Goal: Find specific page/section: Find specific page/section

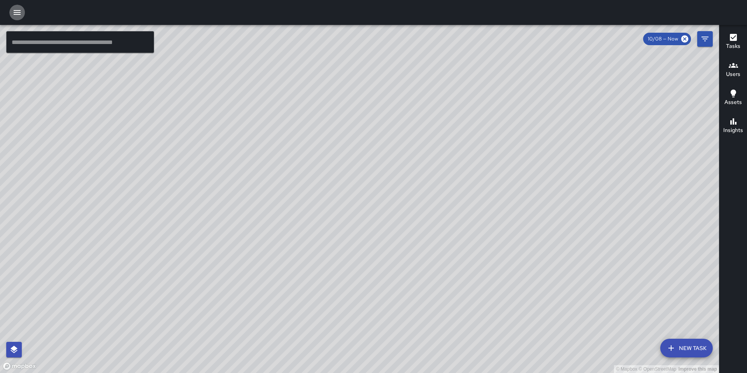
click at [16, 18] on button "button" at bounding box center [17, 13] width 16 height 16
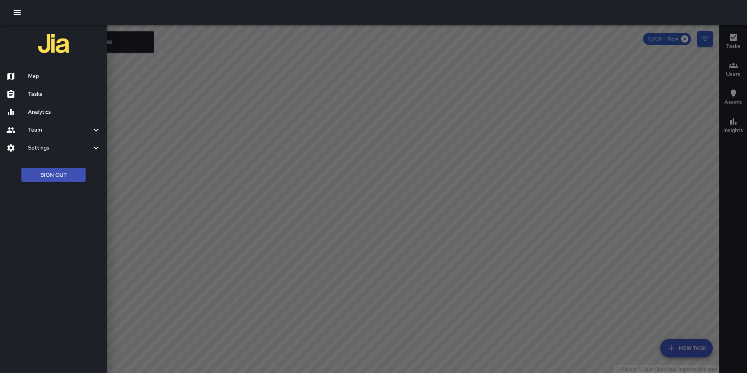
click at [25, 95] on div at bounding box center [17, 93] width 22 height 9
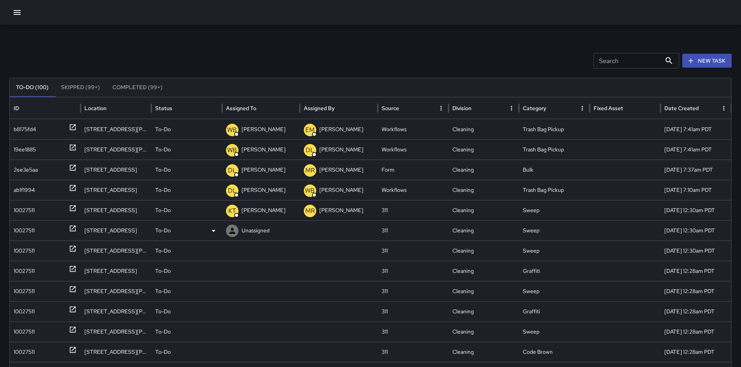
click at [47, 228] on div "10027511" at bounding box center [45, 231] width 63 height 20
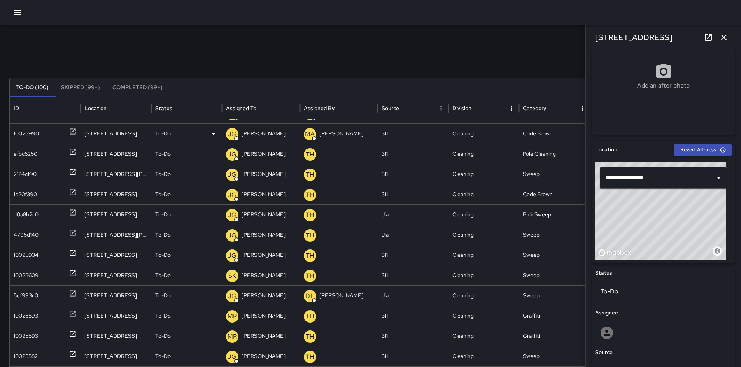
scroll to position [1494, 0]
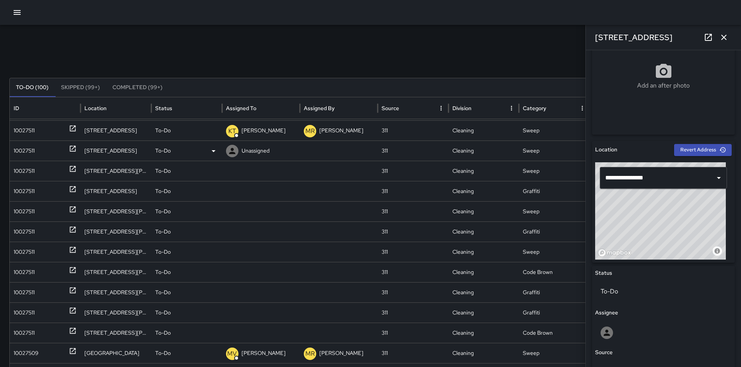
click at [29, 150] on div "10027511" at bounding box center [24, 151] width 21 height 20
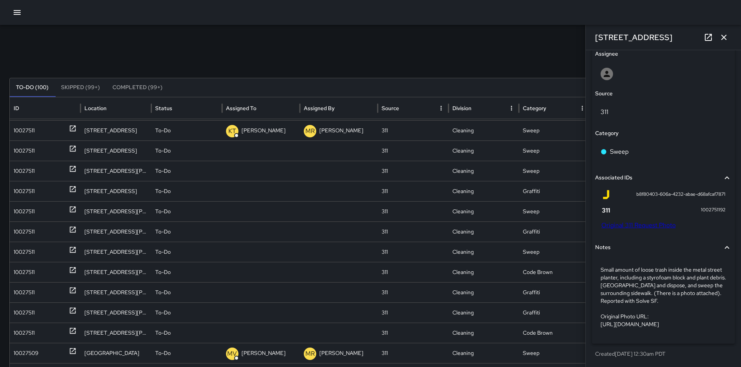
click at [631, 221] on link "Original 311 Request Photo" at bounding box center [638, 225] width 74 height 8
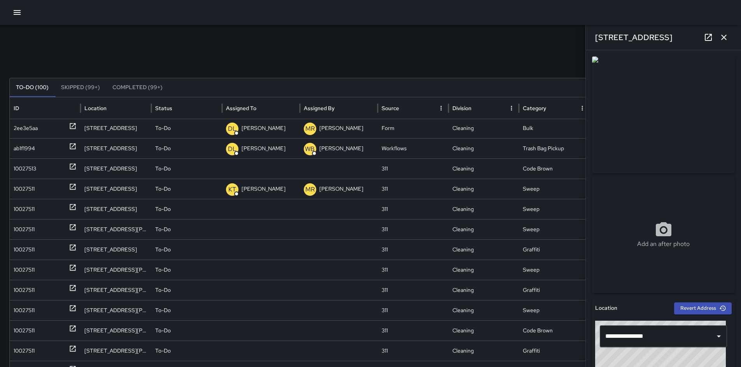
scroll to position [0, 0]
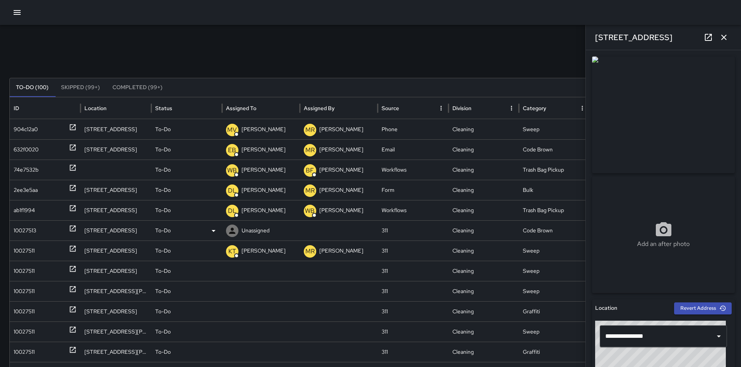
click at [21, 223] on div "10027513" at bounding box center [25, 231] width 23 height 20
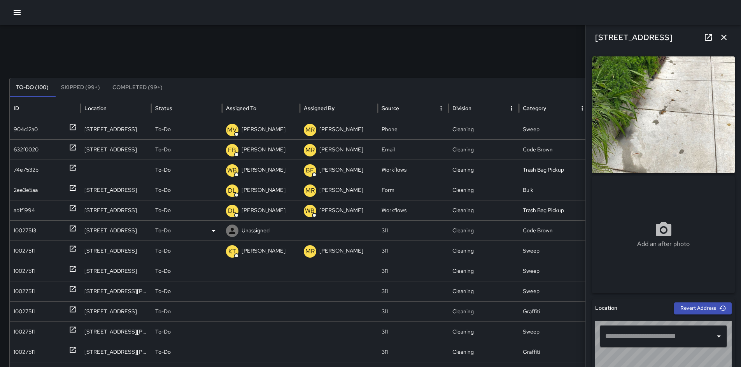
type input "**********"
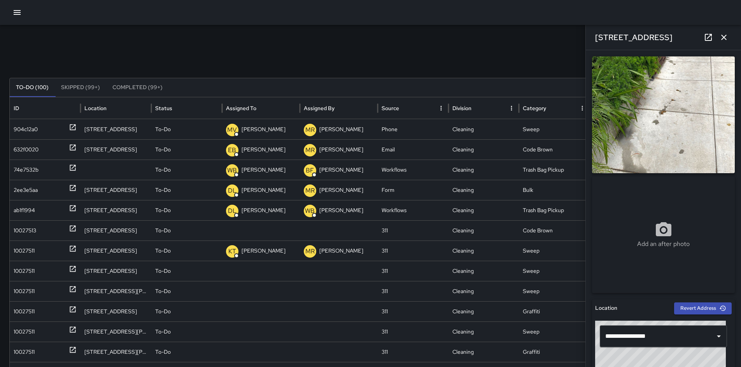
scroll to position [166, 0]
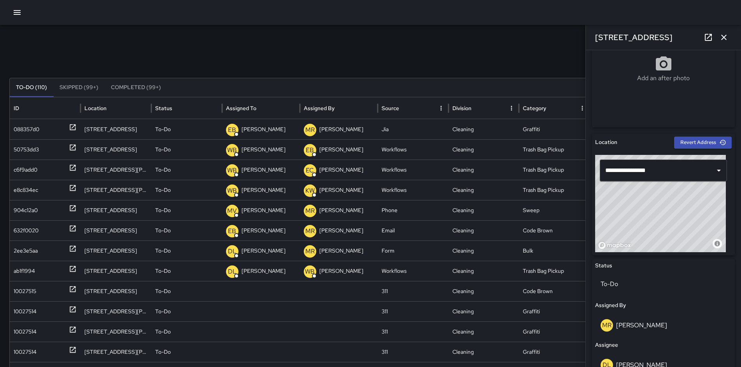
click at [170, 27] on div "Search Search New Task To-Do (110) Skipped (99+) Completed (99+) ID Location St…" at bounding box center [370, 245] width 741 height 441
click at [725, 39] on icon "button" at bounding box center [723, 37] width 9 height 9
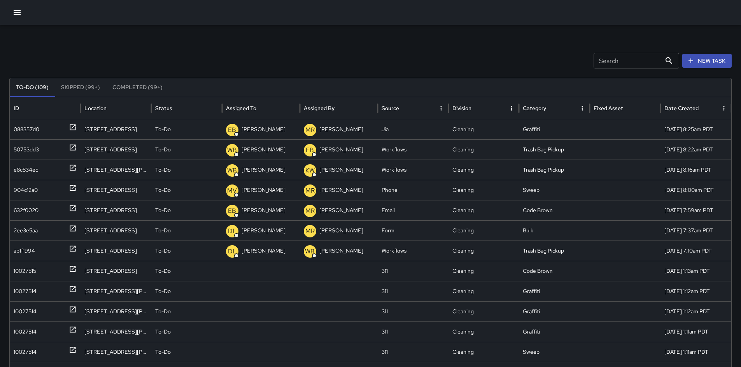
click at [494, 62] on div "Search Search New Task" at bounding box center [370, 61] width 722 height 16
click at [28, 273] on div "10027515" at bounding box center [25, 271] width 23 height 20
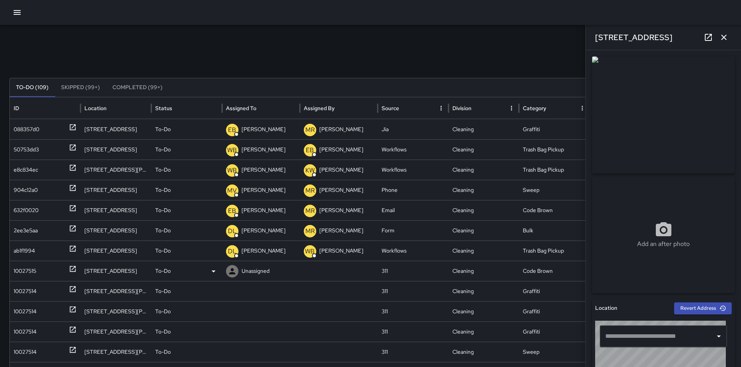
type input "**********"
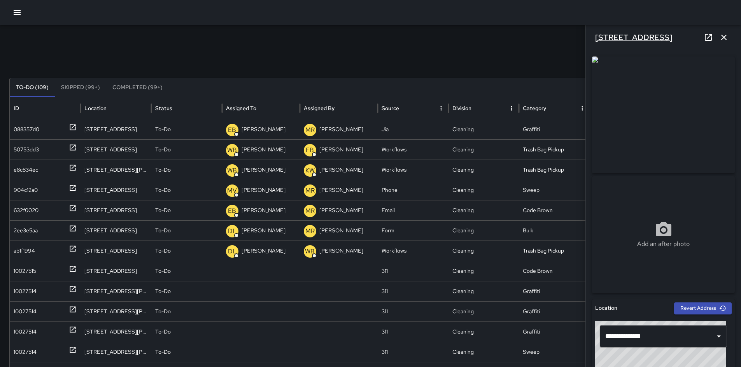
click at [617, 37] on h6 "[STREET_ADDRESS]" at bounding box center [633, 37] width 77 height 12
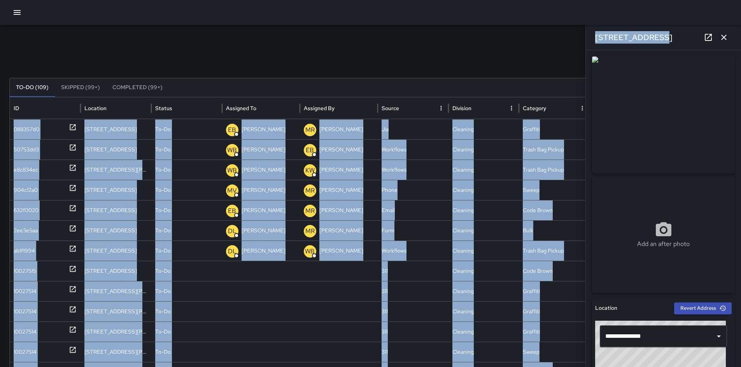
drag, startPoint x: 651, startPoint y: 39, endPoint x: 585, endPoint y: 38, distance: 66.5
click at [585, 38] on div "Search Search New Task To-Do (109) Skipped (99+) Completed (99+) ID Location St…" at bounding box center [370, 245] width 741 height 441
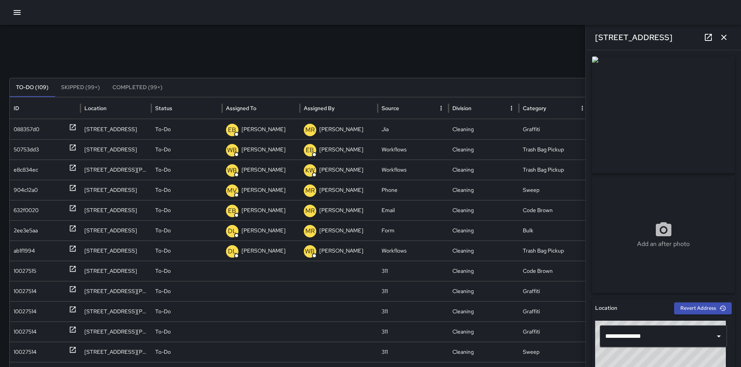
click at [522, 41] on div "Search Search New Task To-Do (109) Skipped (99+) Completed (99+) ID Location St…" at bounding box center [370, 245] width 741 height 441
drag, startPoint x: 647, startPoint y: 38, endPoint x: 592, endPoint y: 36, distance: 55.3
click at [592, 36] on div "[STREET_ADDRESS]" at bounding box center [663, 37] width 155 height 25
copy h6 "[STREET_ADDRESS]"
drag, startPoint x: 608, startPoint y: 39, endPoint x: 518, endPoint y: 47, distance: 89.9
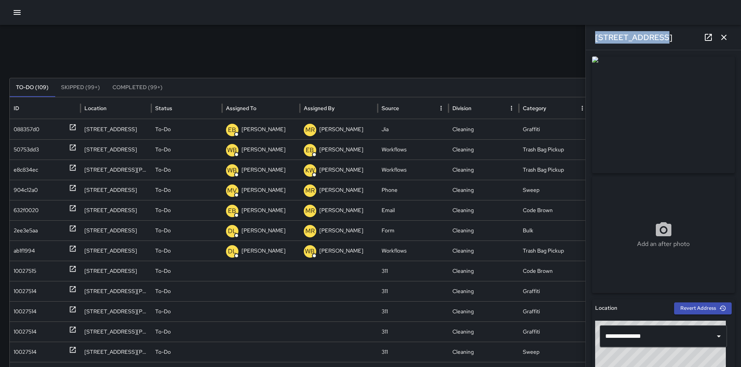
click at [523, 49] on div "Search Search New Task To-Do (109) Skipped (99+) Completed (99+) ID Location St…" at bounding box center [370, 245] width 741 height 441
